Goal: Navigation & Orientation: Go to known website

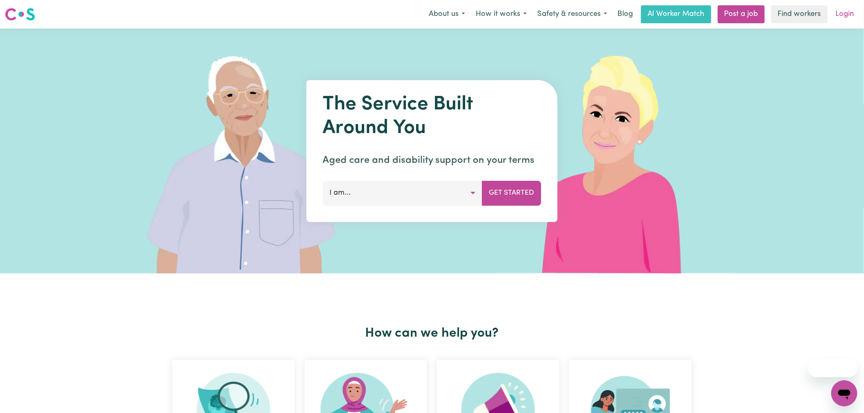
click at [850, 11] on link "Login" at bounding box center [845, 14] width 28 height 18
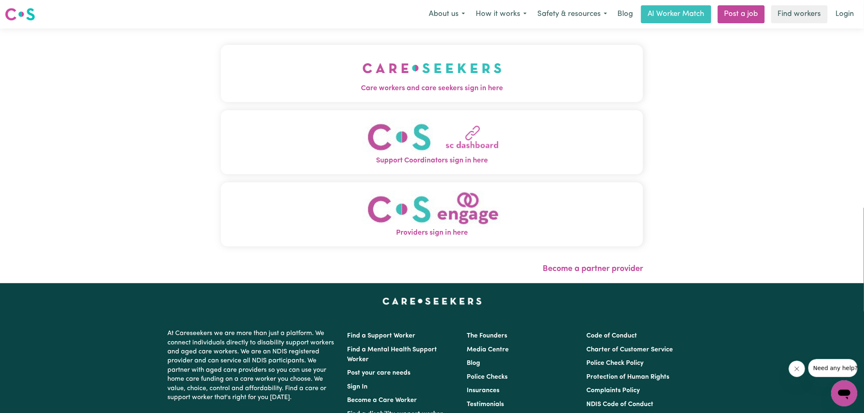
click at [360, 218] on button "Providers sign in here" at bounding box center [432, 215] width 422 height 64
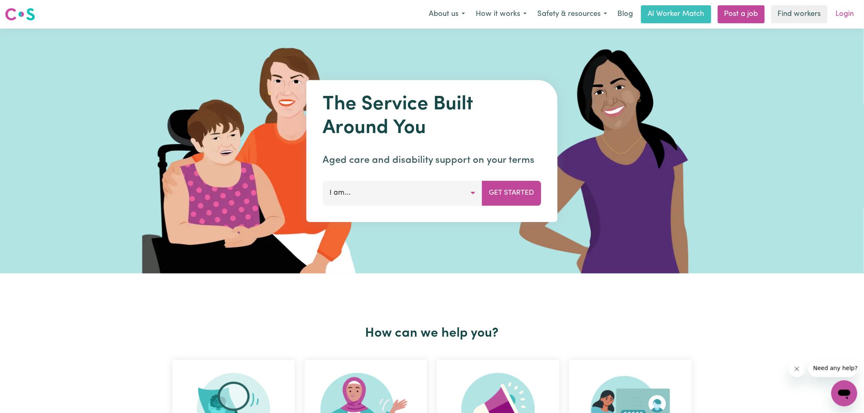
click at [844, 13] on link "Login" at bounding box center [845, 14] width 28 height 18
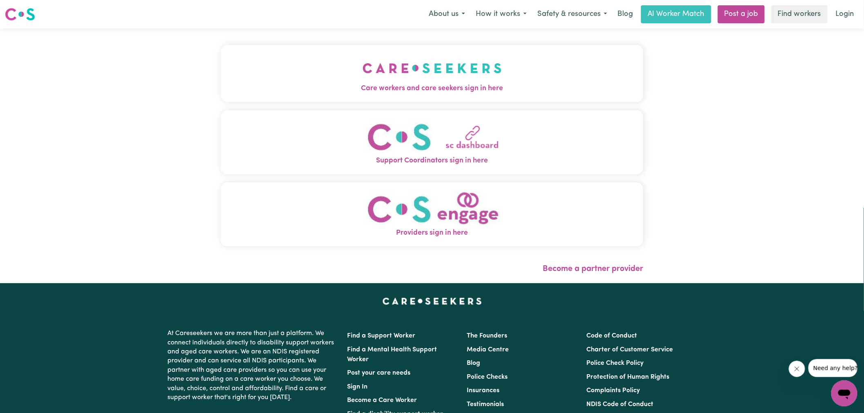
click at [499, 82] on img "Care workers and care seekers sign in here" at bounding box center [432, 68] width 139 height 30
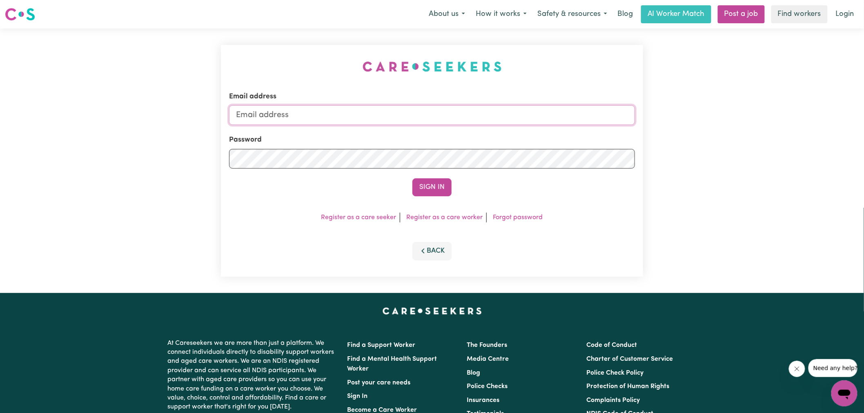
click at [332, 123] on input "Email address" at bounding box center [432, 115] width 406 height 20
type input "[PERSON_NAME][EMAIL_ADDRESS][DOMAIN_NAME]"
click at [444, 185] on button "Sign In" at bounding box center [431, 187] width 39 height 18
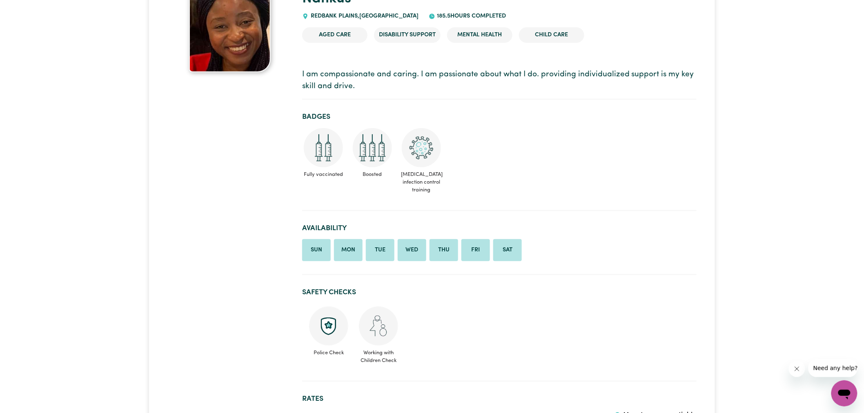
scroll to position [91, 0]
